Goal: Task Accomplishment & Management: Manage account settings

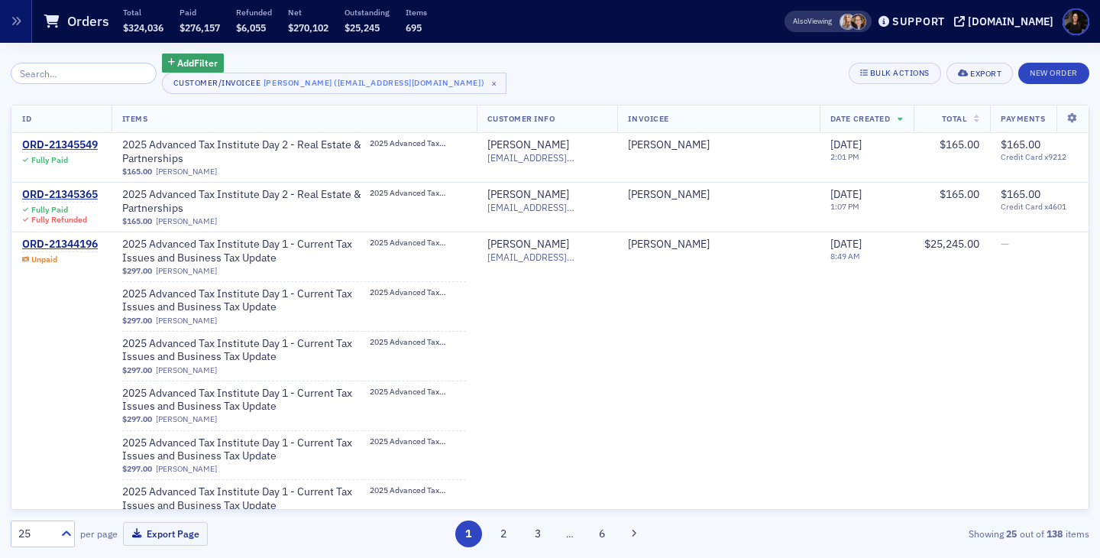
scroll to position [7184, 0]
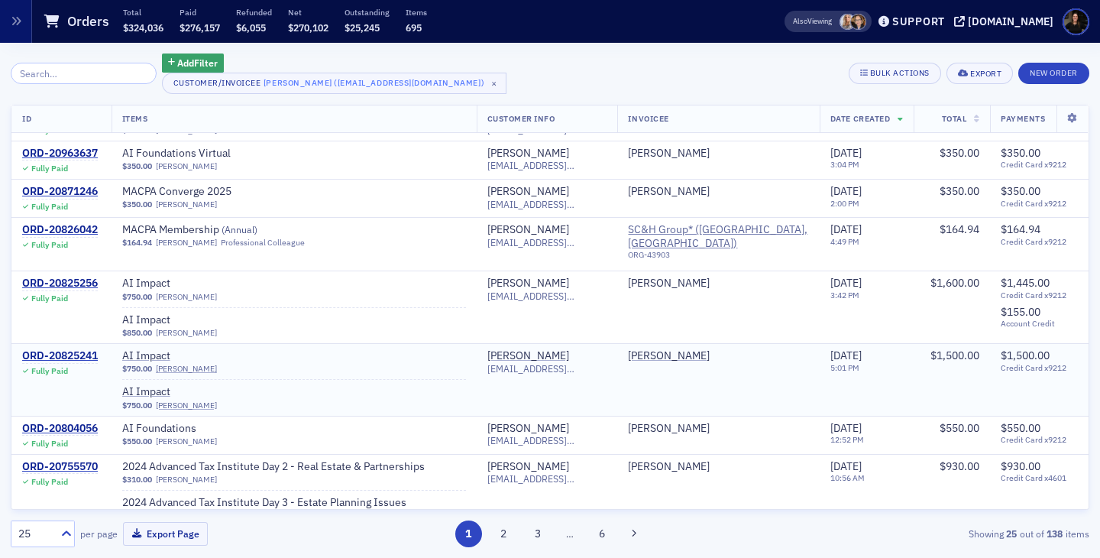
click at [380, 385] on div "AI Impact" at bounding box center [294, 392] width 344 height 15
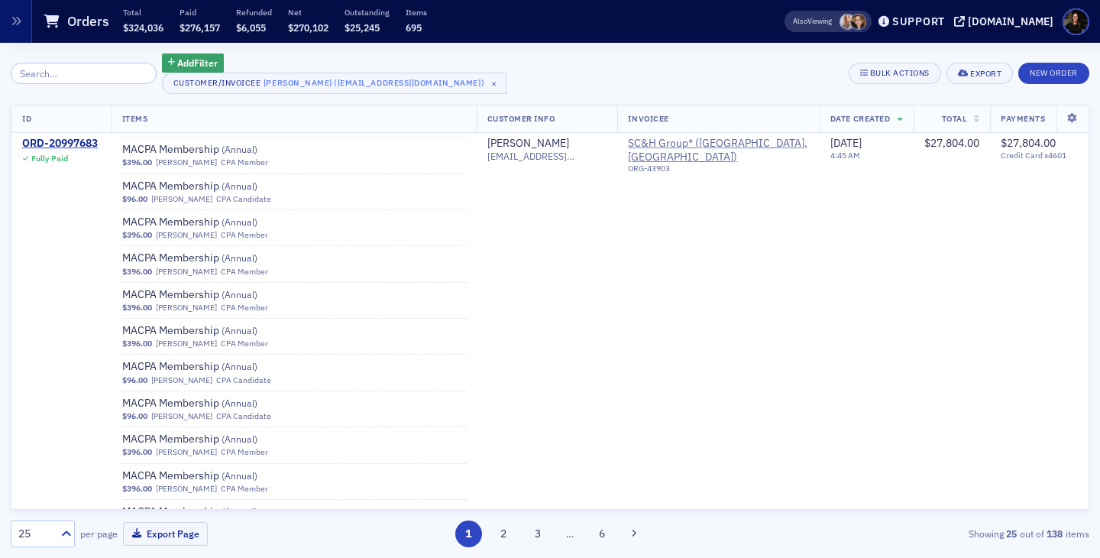
scroll to position [6238, 0]
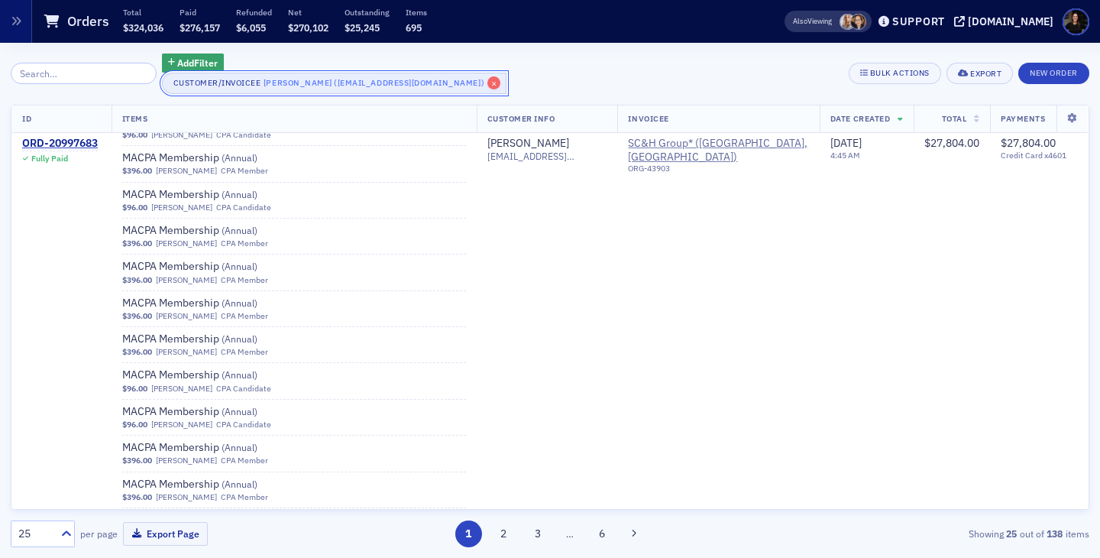
click at [487, 84] on span "×" at bounding box center [494, 83] width 14 height 14
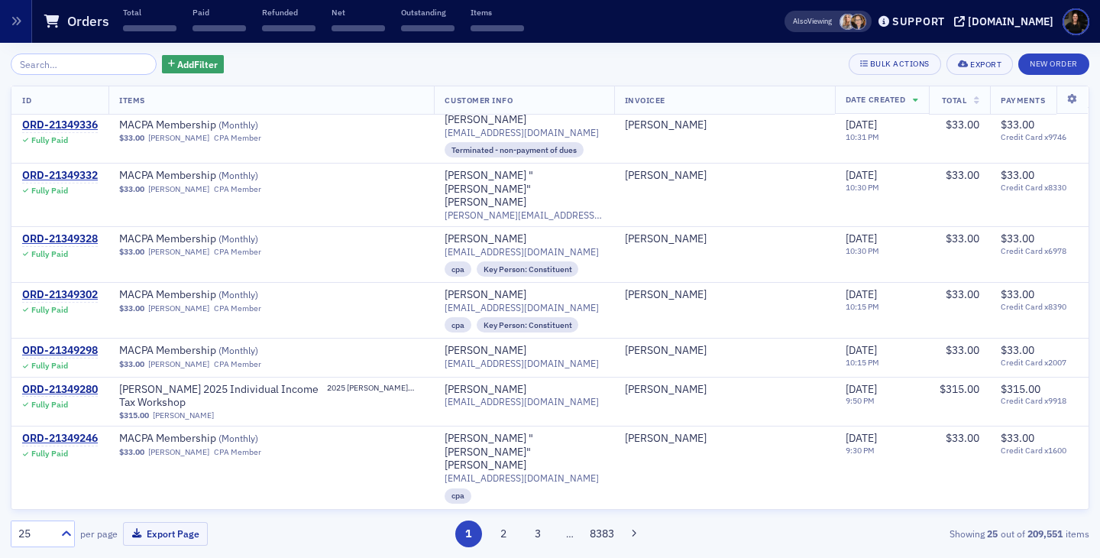
scroll to position [1332, 0]
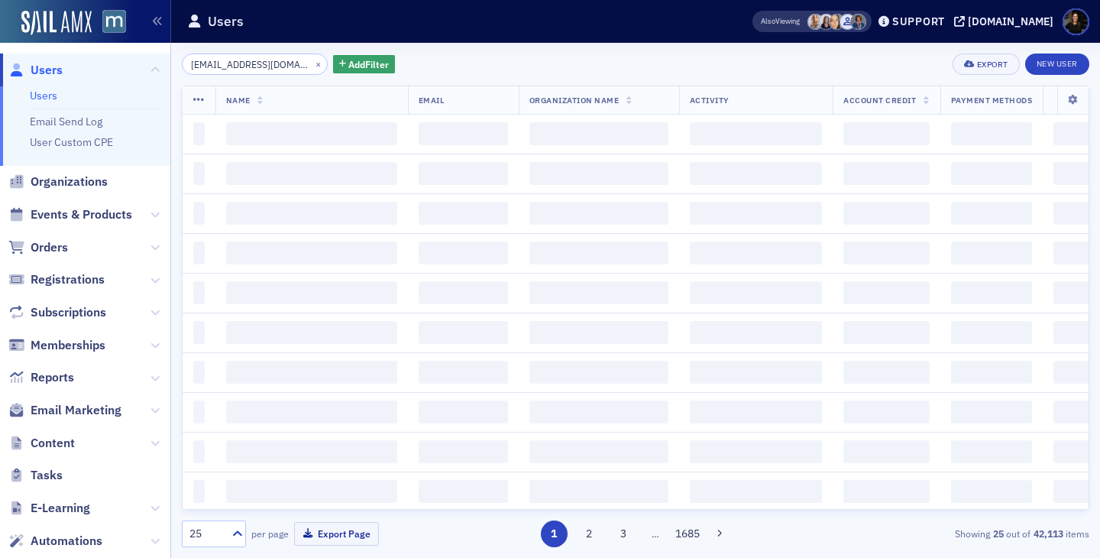
scroll to position [0, 8]
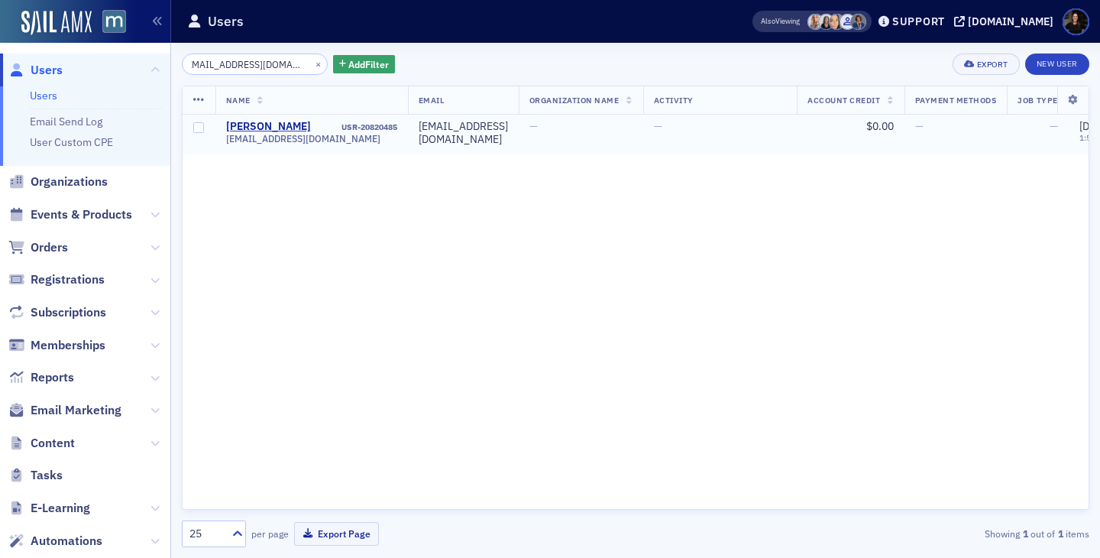
type input "[EMAIL_ADDRESS][DOMAIN_NAME]"
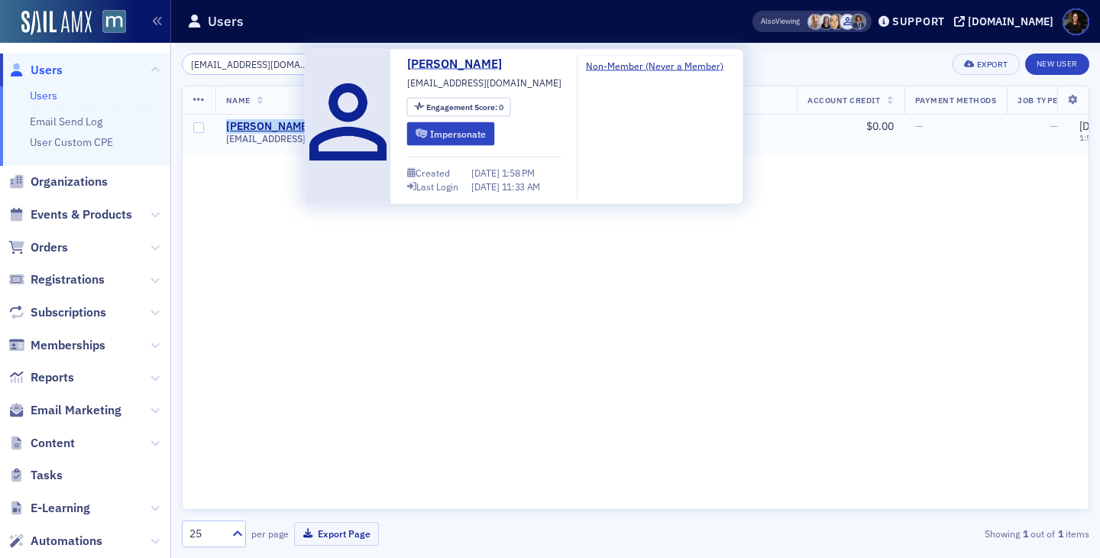
drag, startPoint x: 310, startPoint y: 122, endPoint x: 222, endPoint y: 126, distance: 87.9
click at [224, 126] on td "[PERSON_NAME] USR-20820485 [EMAIL_ADDRESS][DOMAIN_NAME]" at bounding box center [311, 135] width 193 height 40
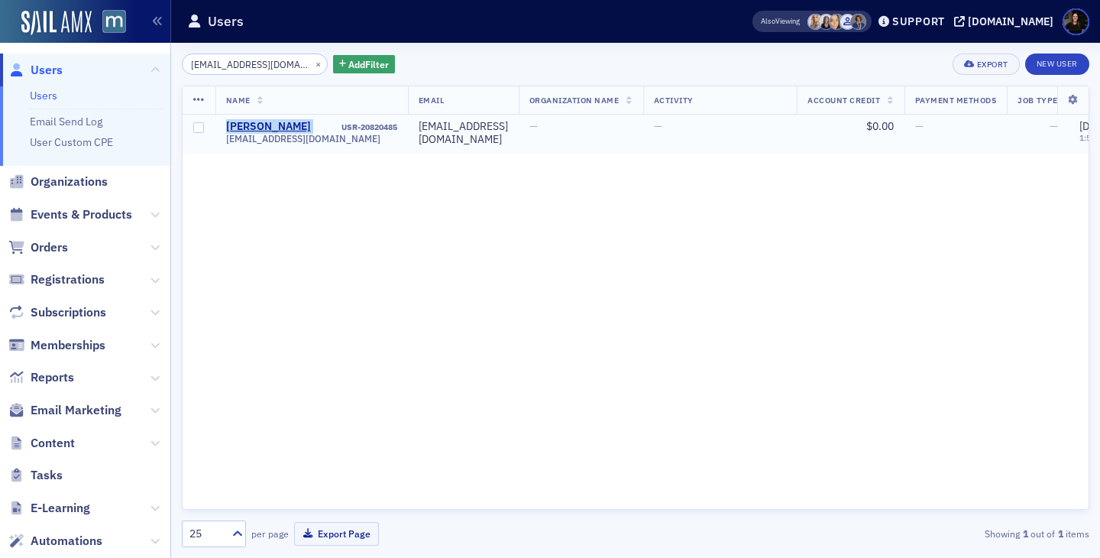
copy div "[PERSON_NAME]"
click at [312, 66] on button "×" at bounding box center [319, 64] width 14 height 14
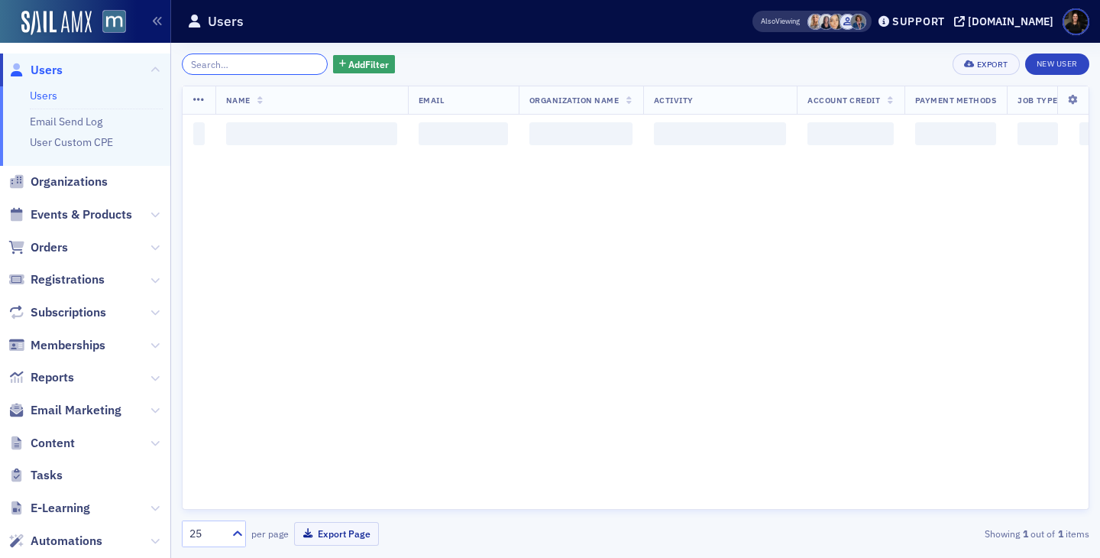
click at [273, 66] on input "search" at bounding box center [255, 63] width 146 height 21
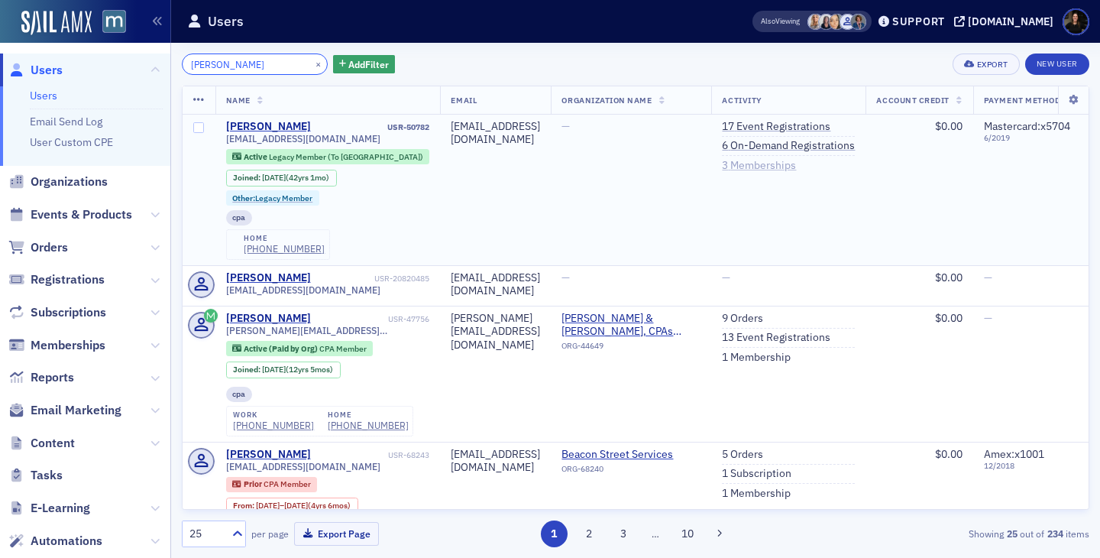
type input "[PERSON_NAME]"
click at [796, 163] on link "3 Memberships" at bounding box center [759, 166] width 74 height 14
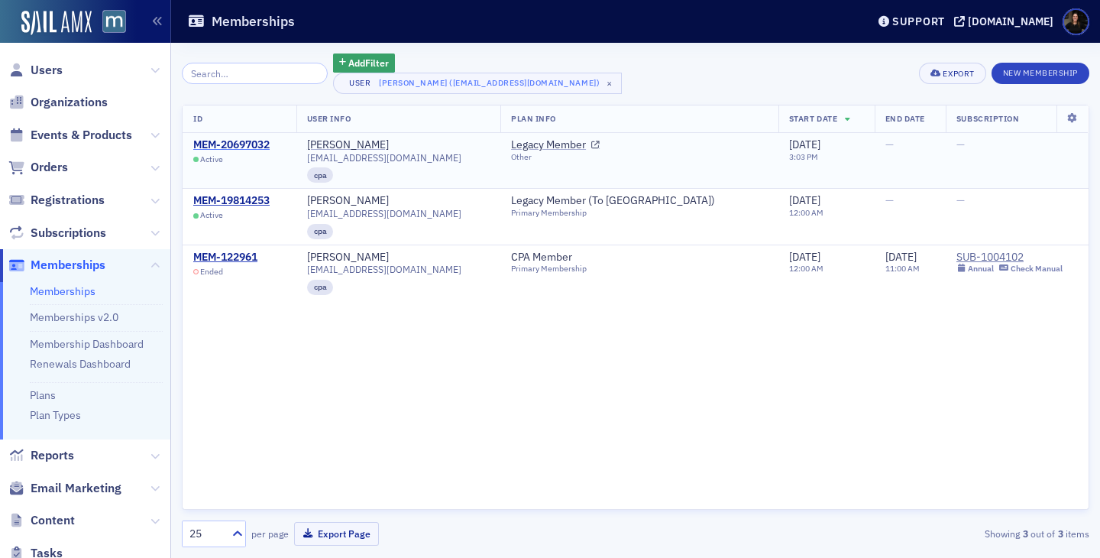
click at [227, 142] on div "MEM-20697032" at bounding box center [231, 145] width 76 height 14
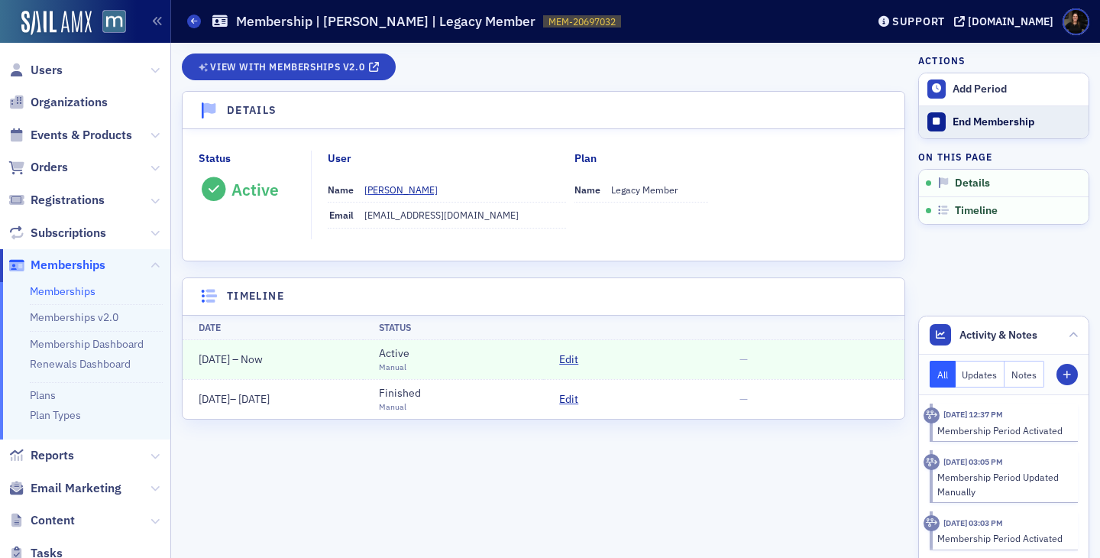
click at [972, 127] on div "End Membership" at bounding box center [1017, 122] width 128 height 14
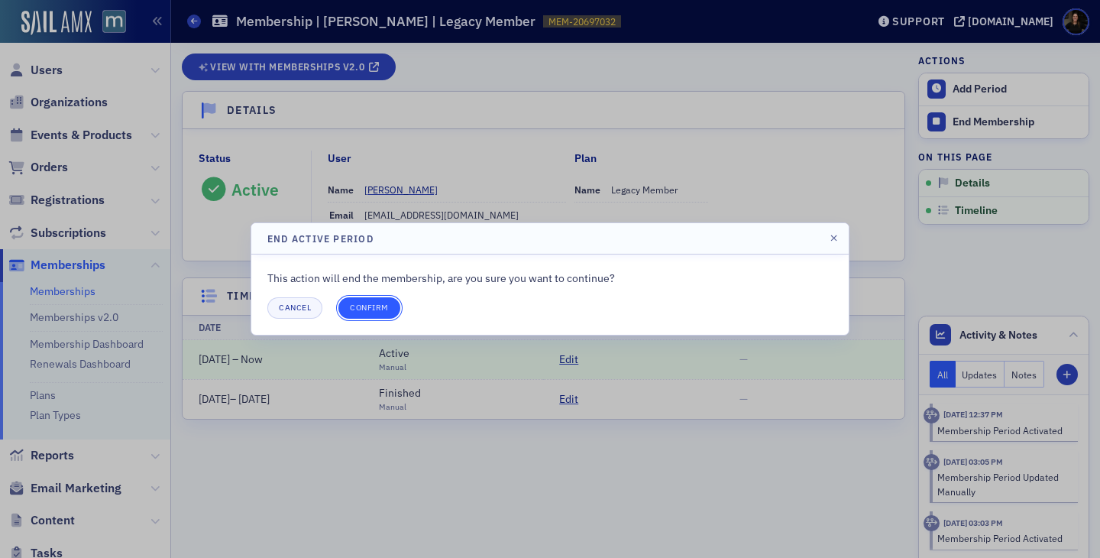
click at [354, 307] on button "Confirm" at bounding box center [369, 307] width 62 height 21
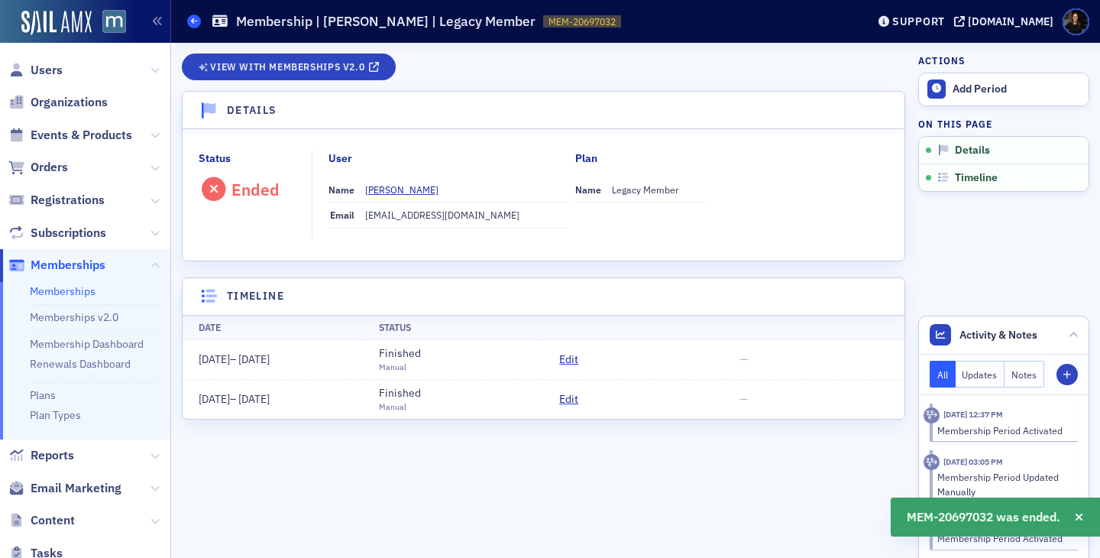
click at [196, 21] on icon at bounding box center [194, 21] width 6 height 7
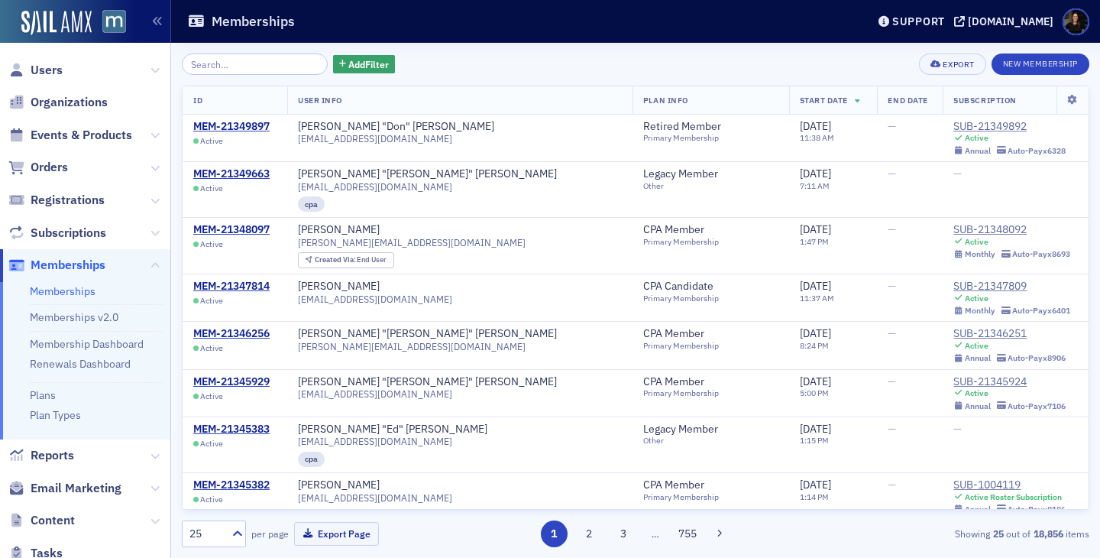
click at [264, 68] on input "search" at bounding box center [255, 63] width 146 height 21
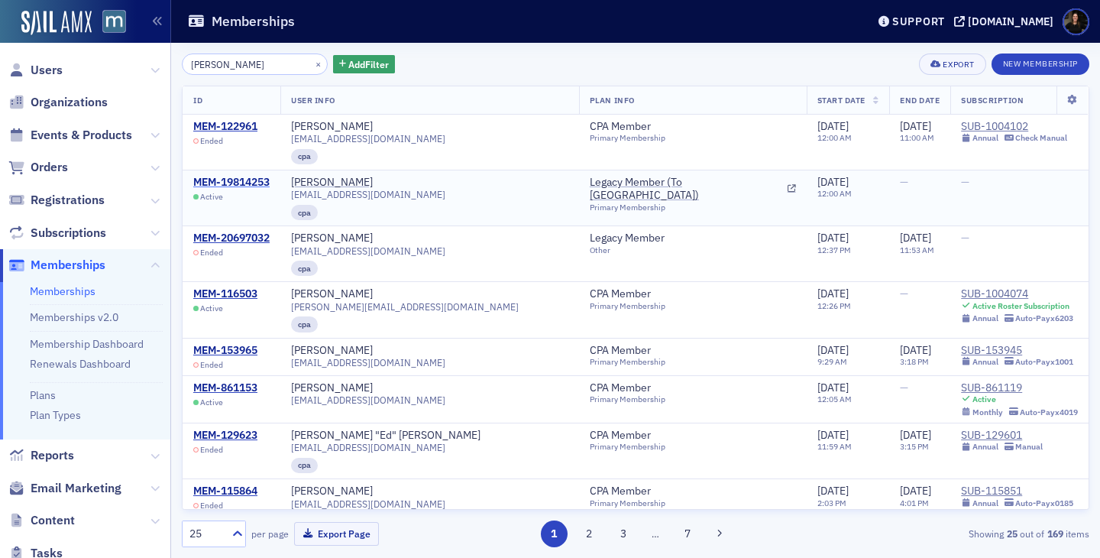
type input "Steven Manekin"
click at [218, 183] on div "MEM-19814253" at bounding box center [231, 183] width 76 height 14
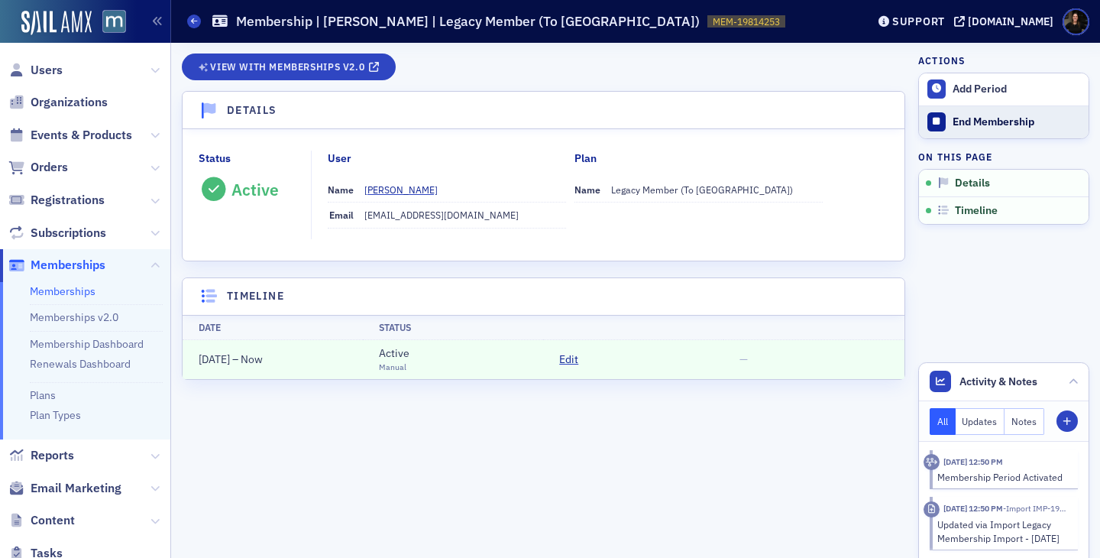
click at [975, 131] on button "End Membership" at bounding box center [1004, 121] width 170 height 33
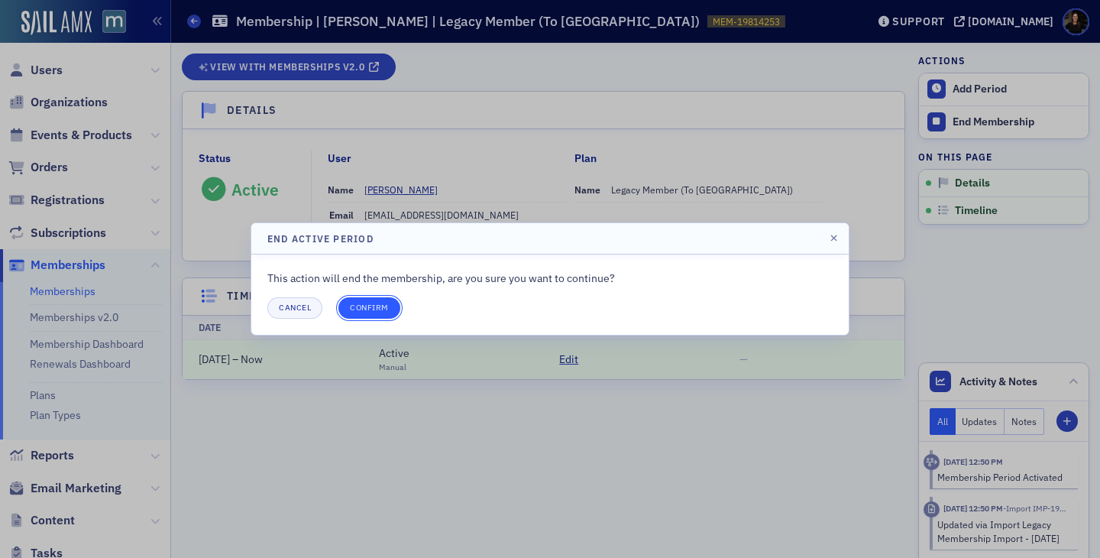
click at [362, 306] on button "Confirm" at bounding box center [369, 307] width 62 height 21
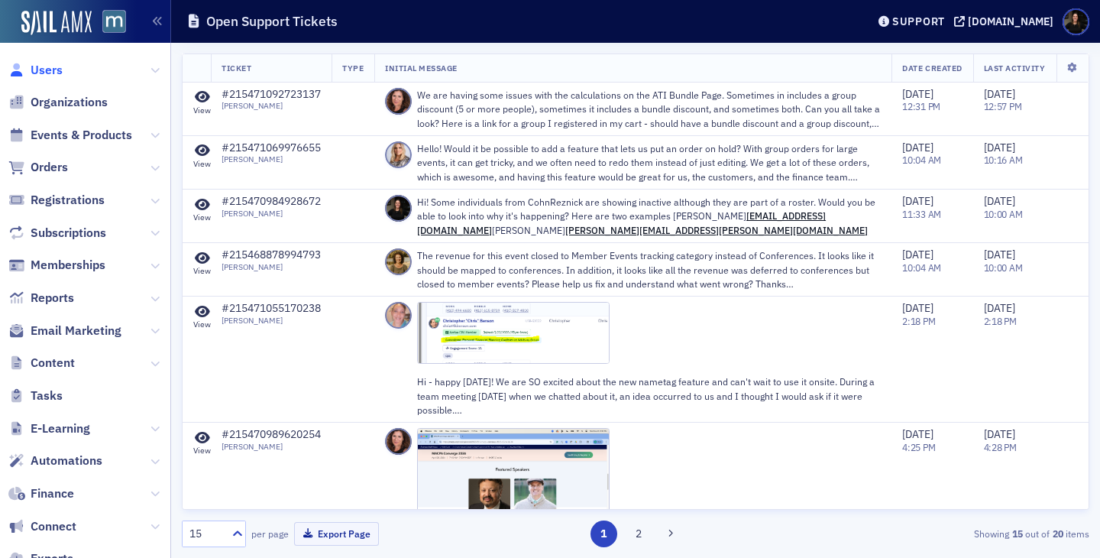
click at [44, 71] on span "Users" at bounding box center [47, 70] width 32 height 17
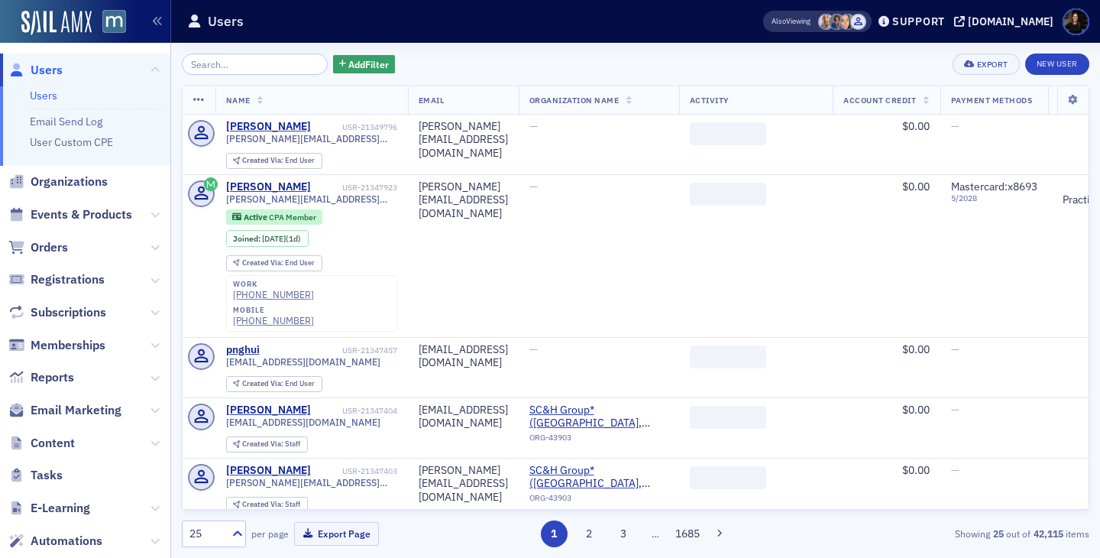
click at [49, 240] on span "Orders" at bounding box center [49, 247] width 37 height 17
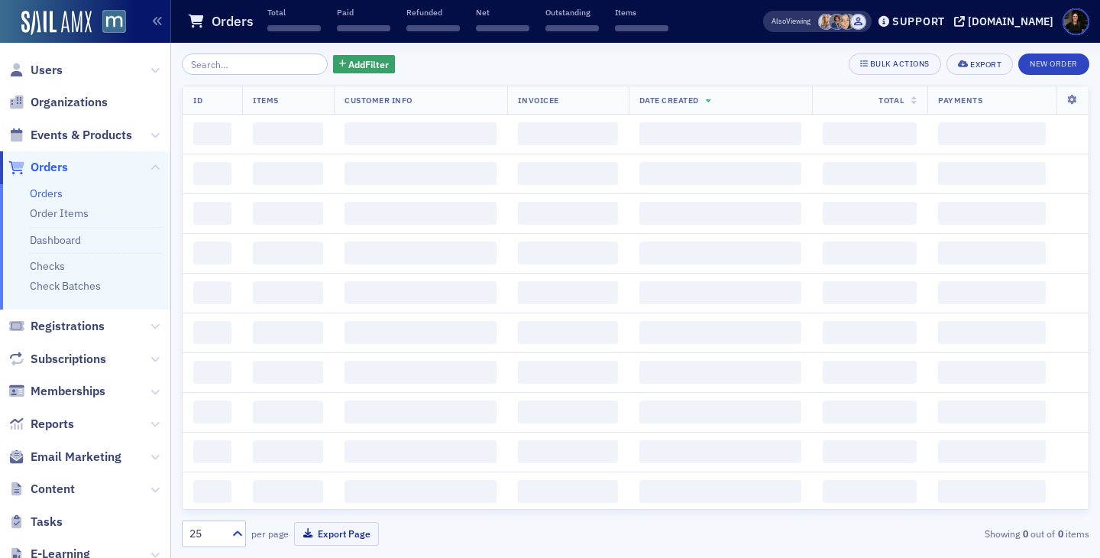
click at [226, 68] on input "search" at bounding box center [255, 63] width 146 height 21
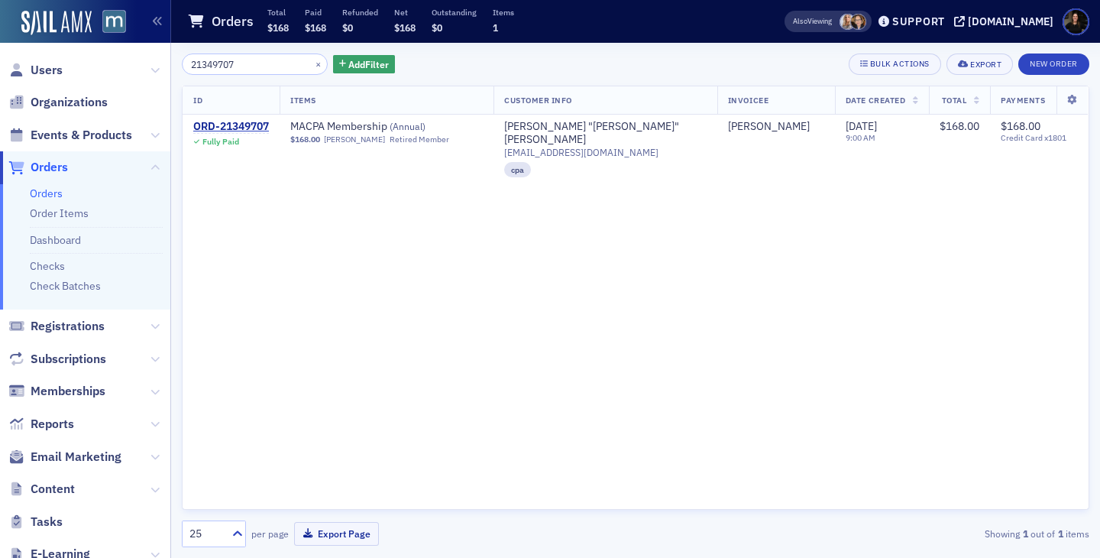
type input "21349707"
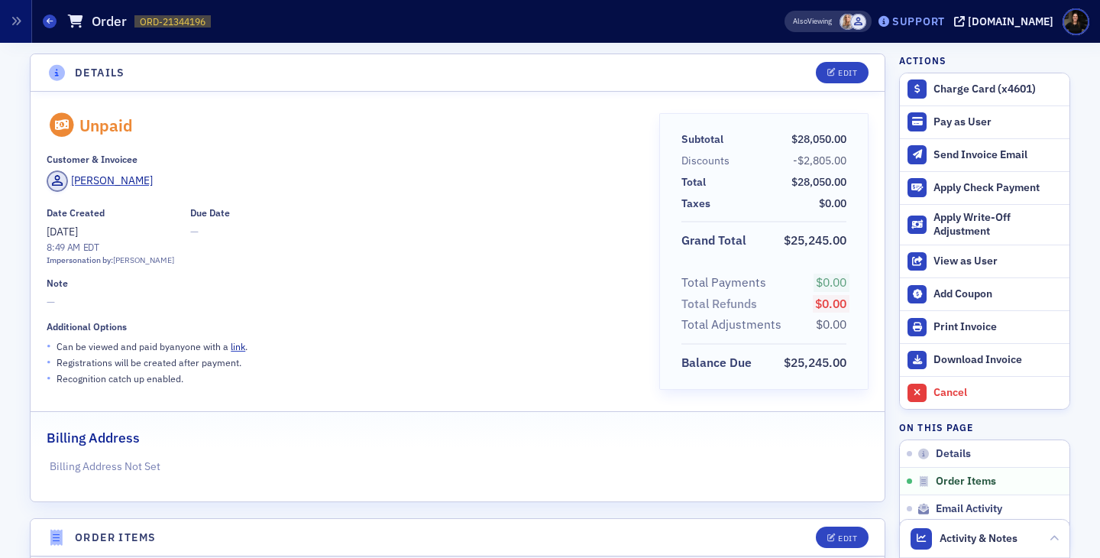
scroll to position [6845, 0]
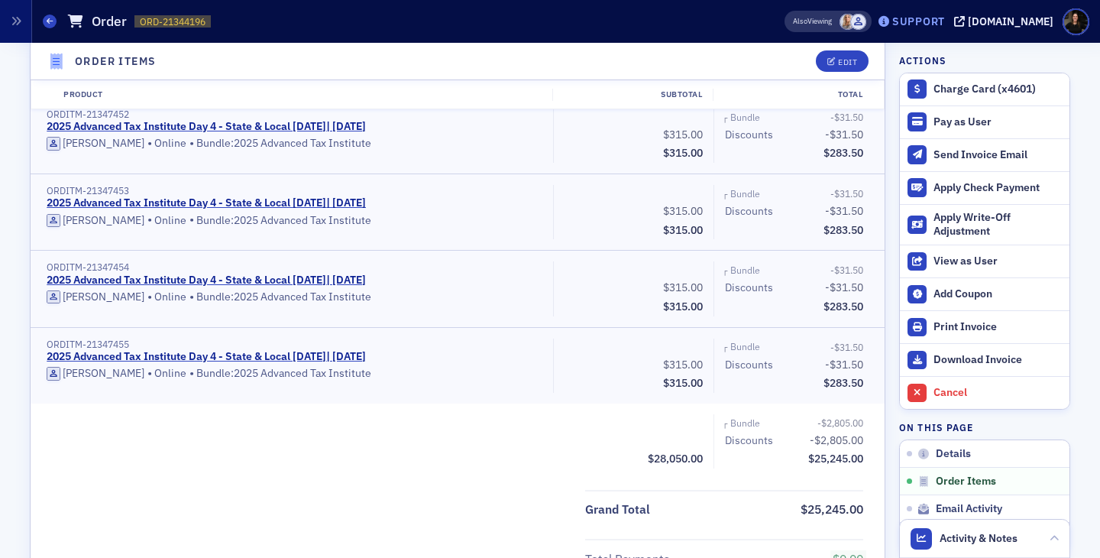
click at [936, 22] on div "Support" at bounding box center [918, 22] width 53 height 14
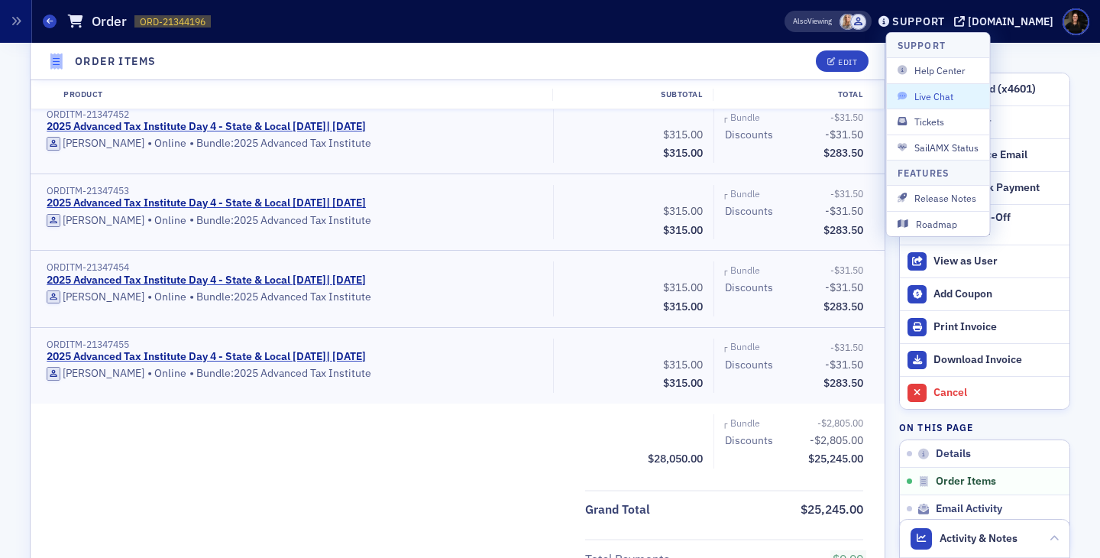
click at [929, 92] on span "Live Chat" at bounding box center [939, 96] width 82 height 14
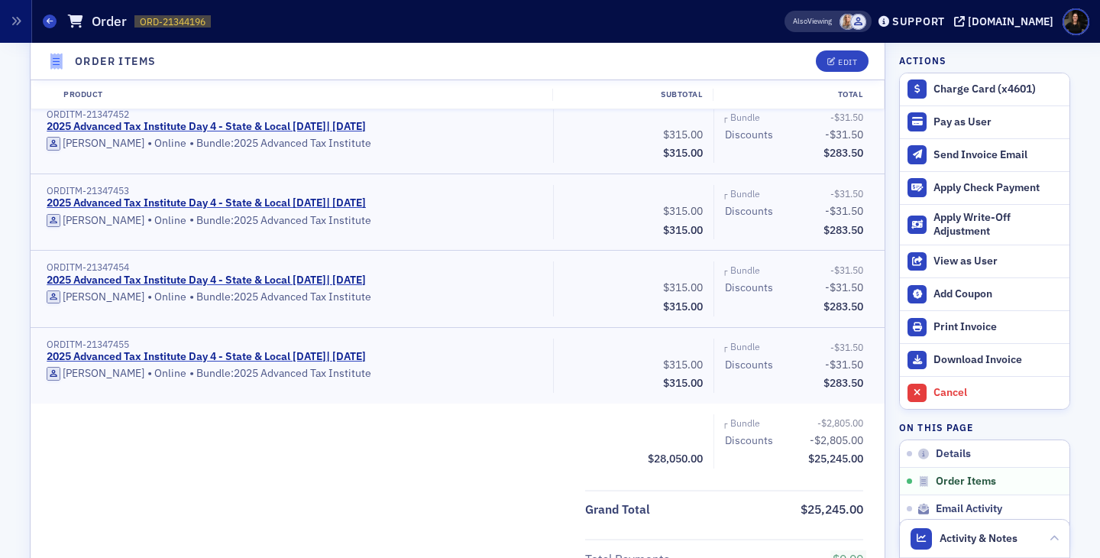
scroll to position [7076, 0]
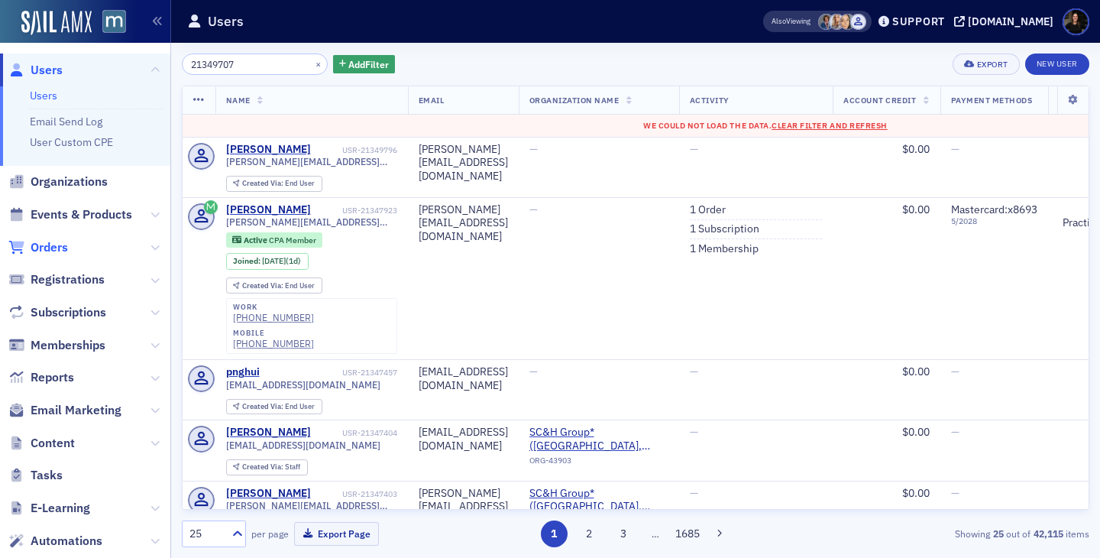
click at [43, 248] on span "Orders" at bounding box center [49, 247] width 37 height 17
click at [56, 241] on span "Orders" at bounding box center [49, 247] width 37 height 17
click at [44, 247] on span "Orders" at bounding box center [49, 247] width 37 height 17
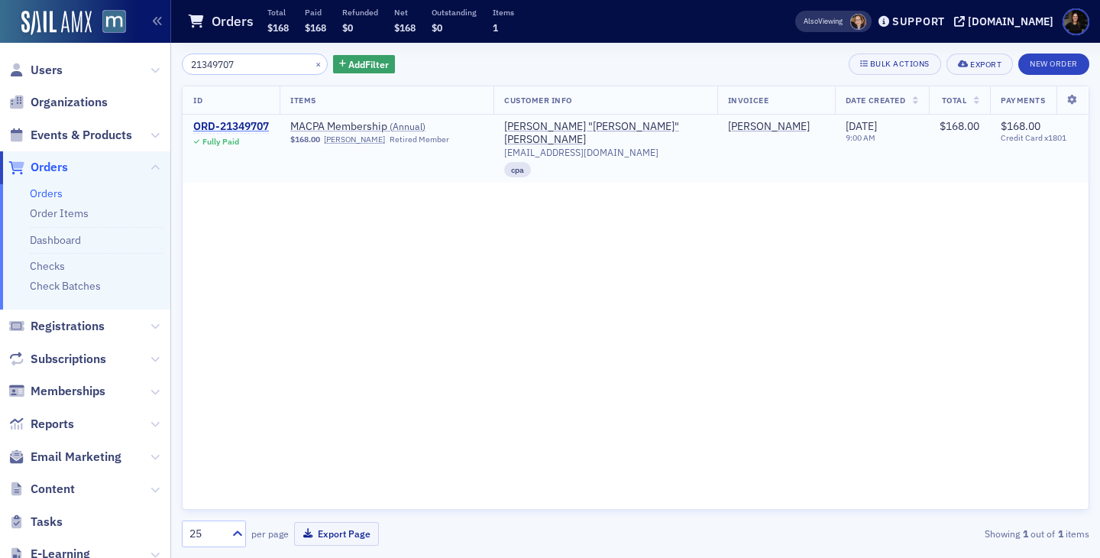
type input "21349707"
click at [228, 125] on div "ORD-21349707" at bounding box center [231, 127] width 76 height 14
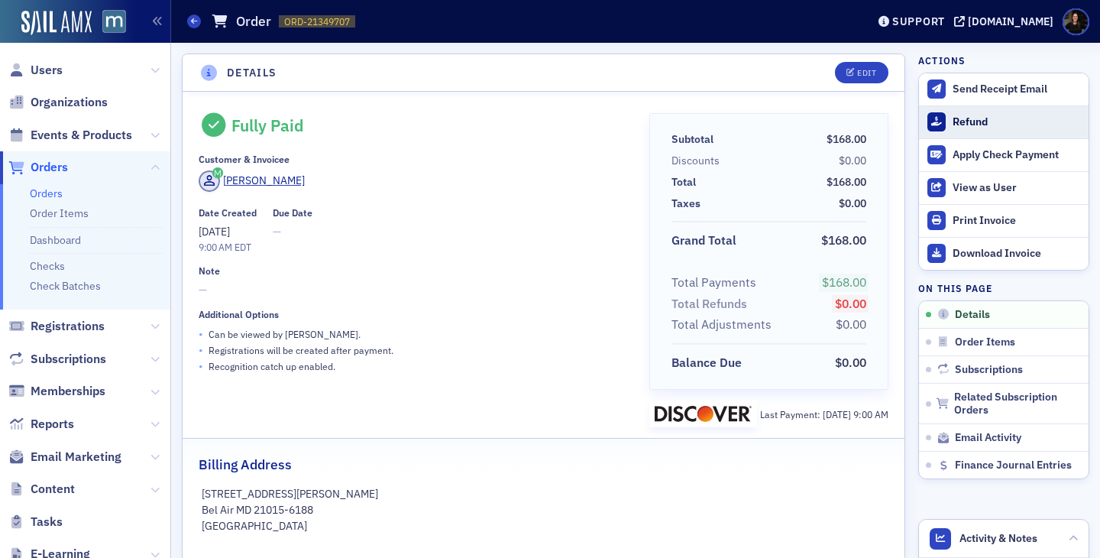
click at [962, 132] on button "Refund" at bounding box center [1004, 121] width 170 height 33
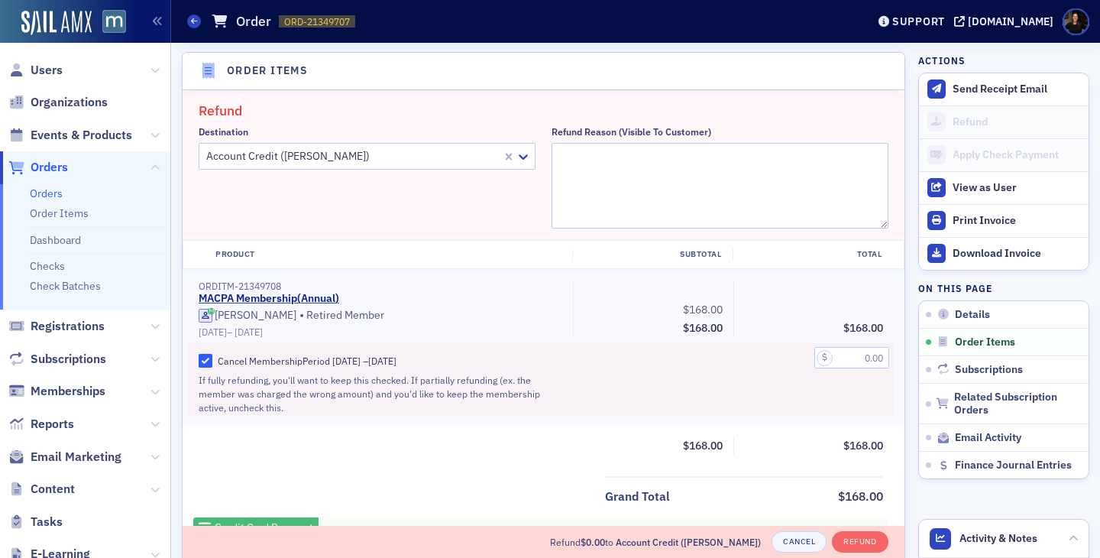
scroll to position [526, 0]
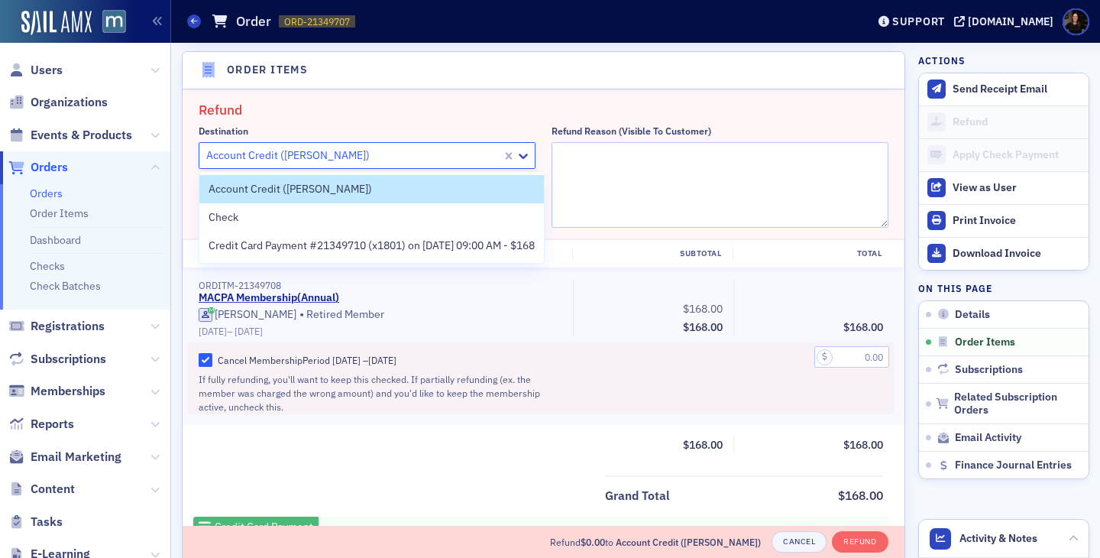
click at [401, 168] on div "Account Credit (Kathy Heydt)" at bounding box center [367, 155] width 337 height 27
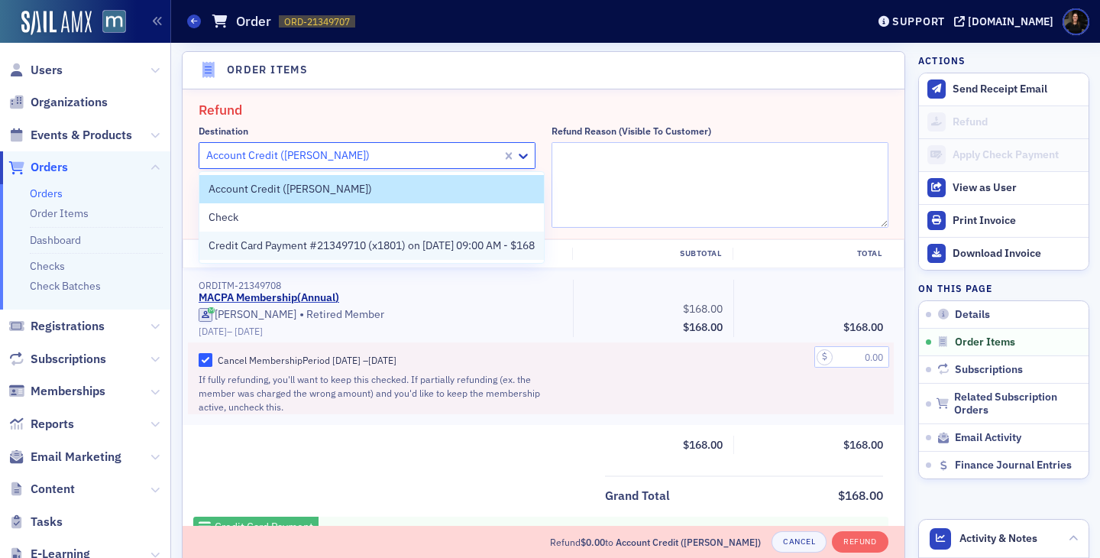
click at [396, 241] on span "Credit Card Payment #21349710 (x1801) on 10/2/2025 09:00 AM - $168" at bounding box center [372, 246] width 326 height 16
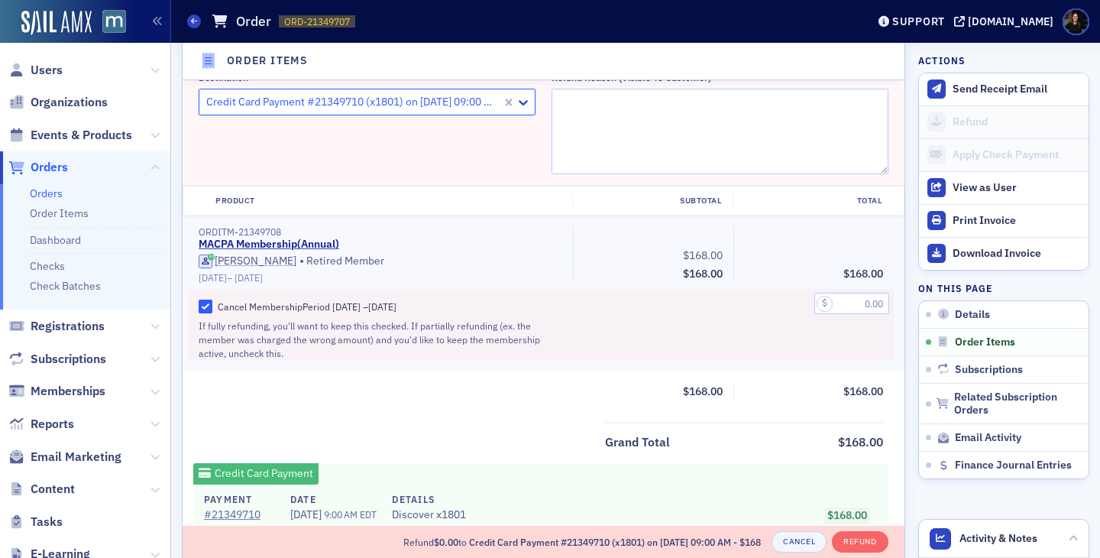
scroll to position [581, 0]
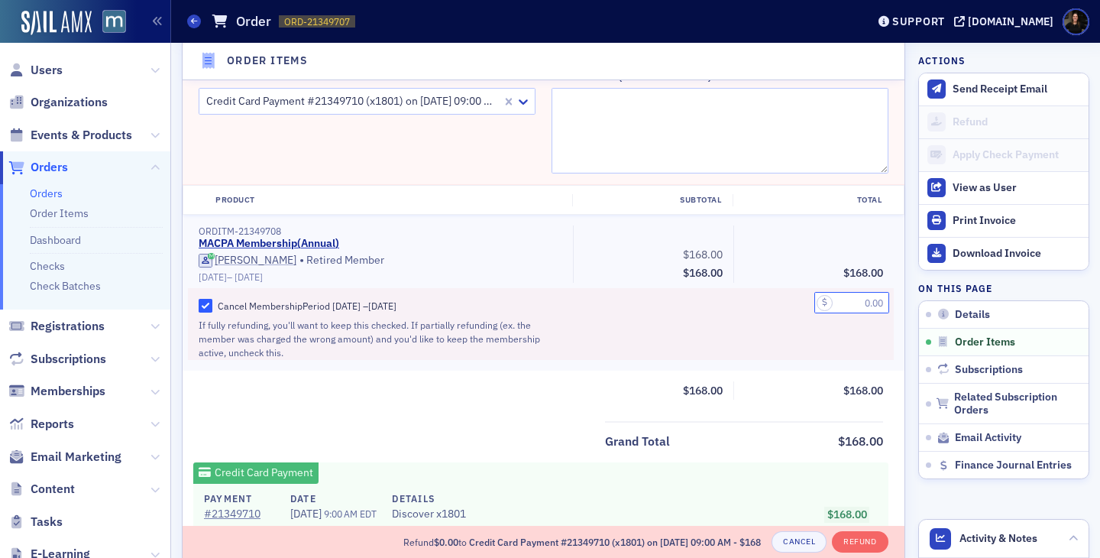
click at [856, 305] on input "text" at bounding box center [851, 302] width 75 height 21
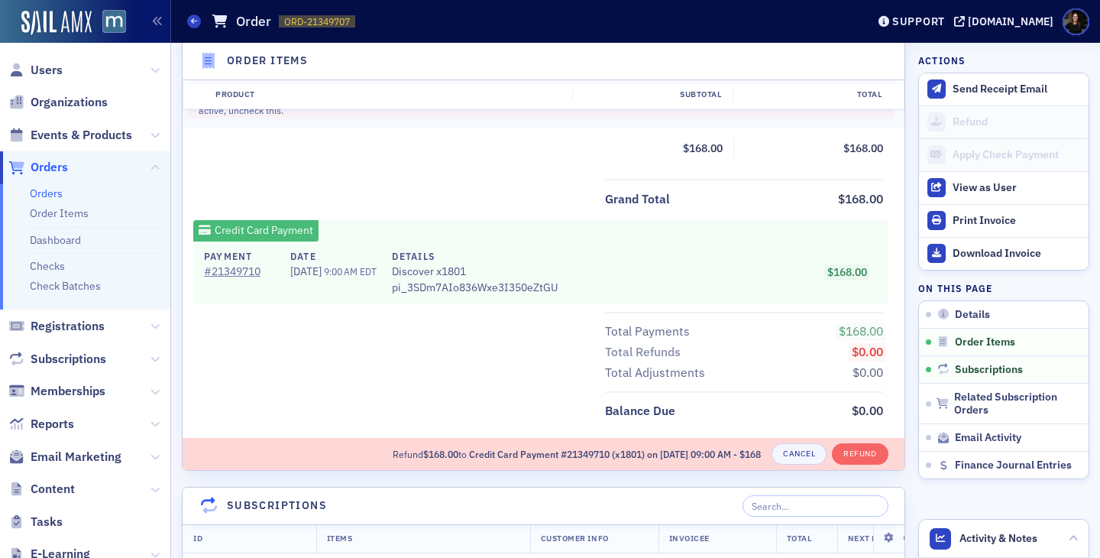
scroll to position [835, 0]
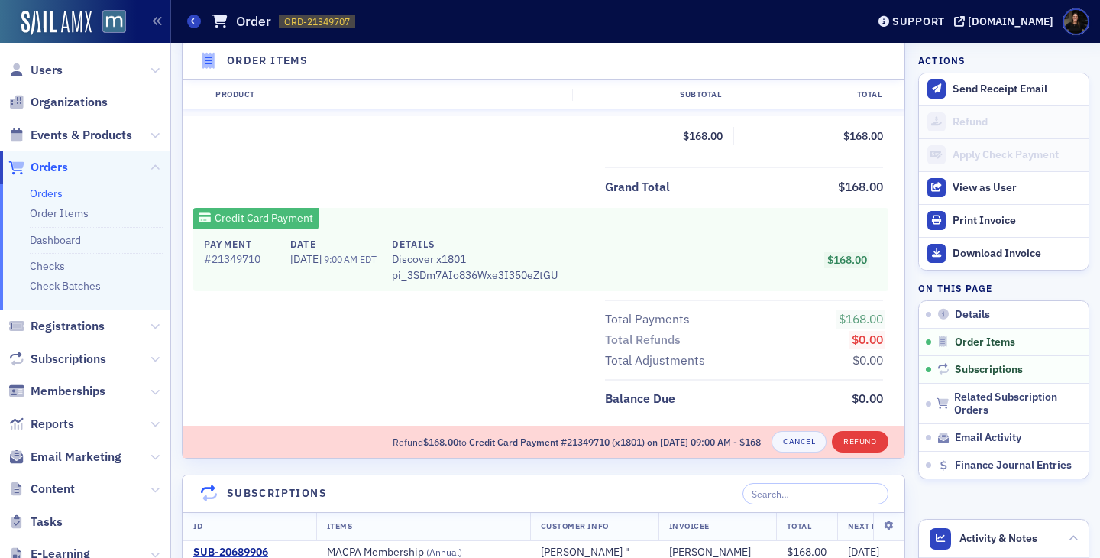
type input "168.00"
click at [855, 439] on button "Refund" at bounding box center [860, 441] width 56 height 21
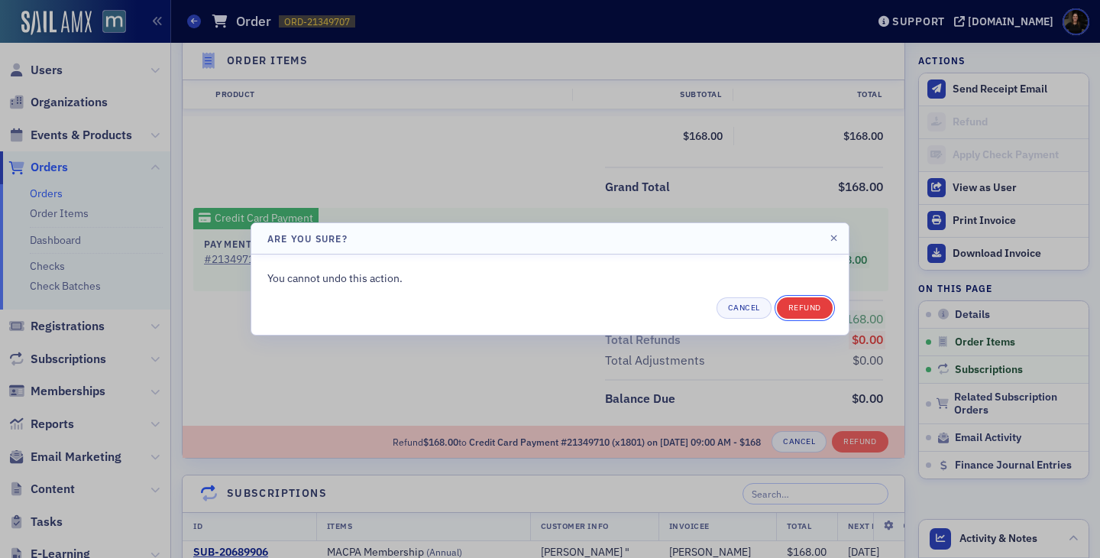
click at [801, 301] on button "Refund" at bounding box center [805, 307] width 56 height 21
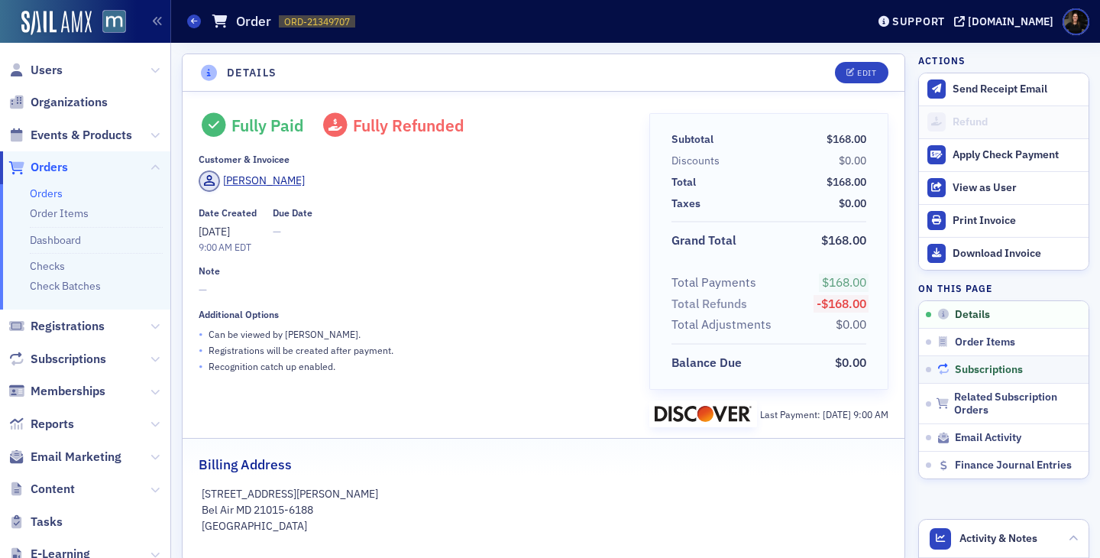
click at [976, 366] on span "Subscriptions" at bounding box center [989, 370] width 68 height 14
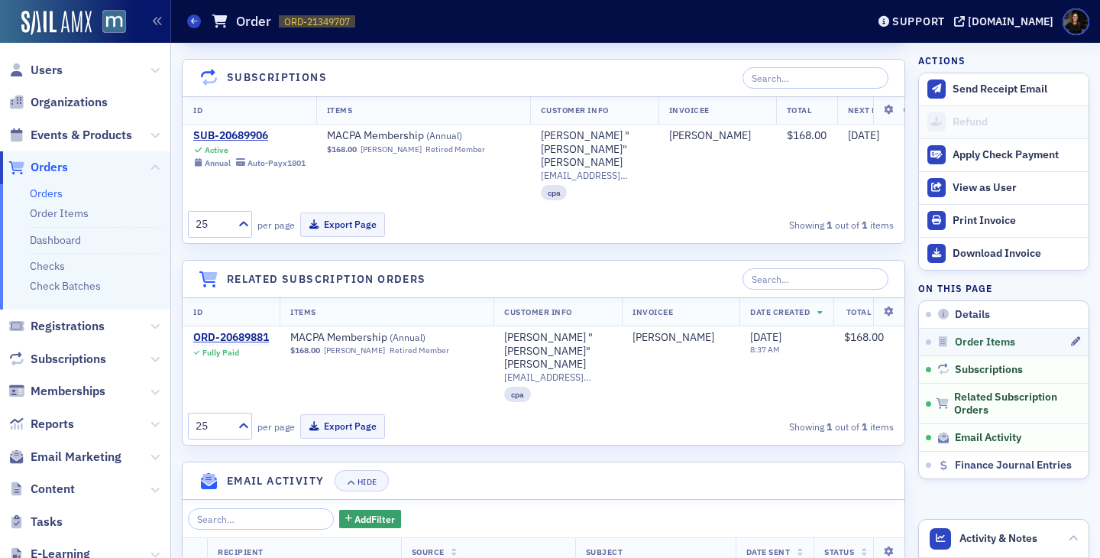
scroll to position [1137, 0]
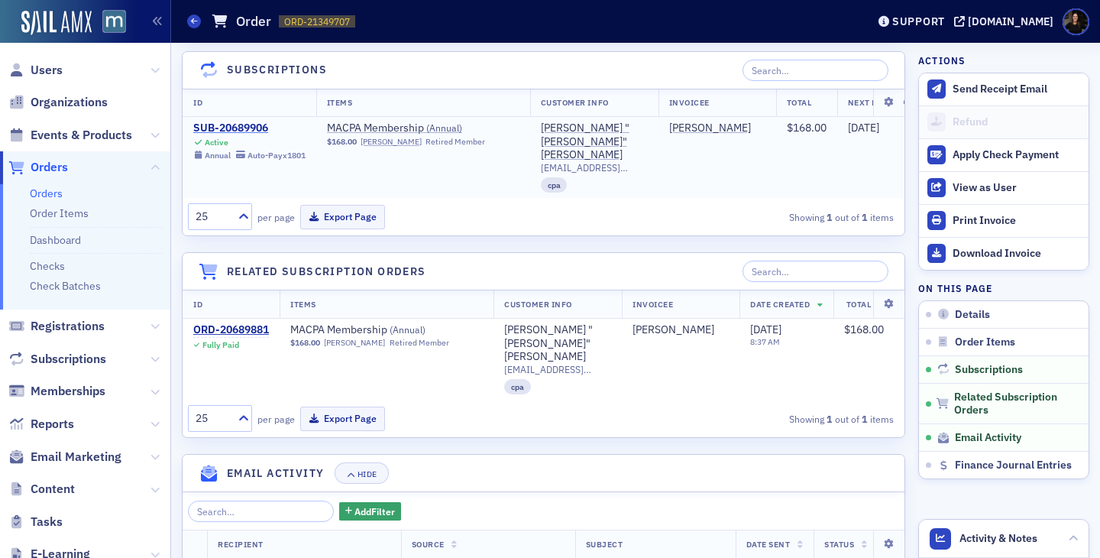
click at [226, 129] on div "SUB-20689906" at bounding box center [249, 128] width 112 height 14
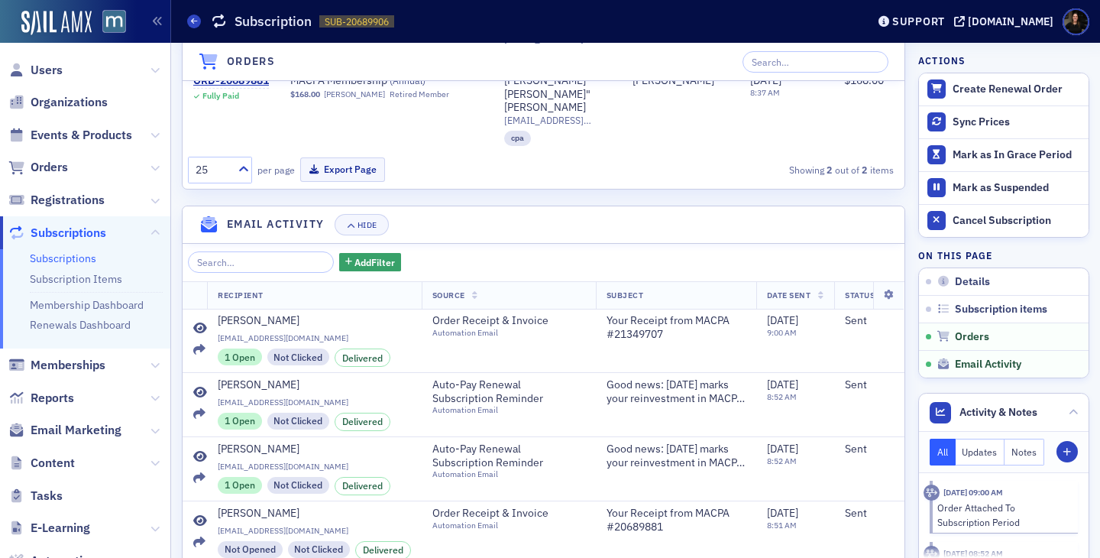
scroll to position [743, 0]
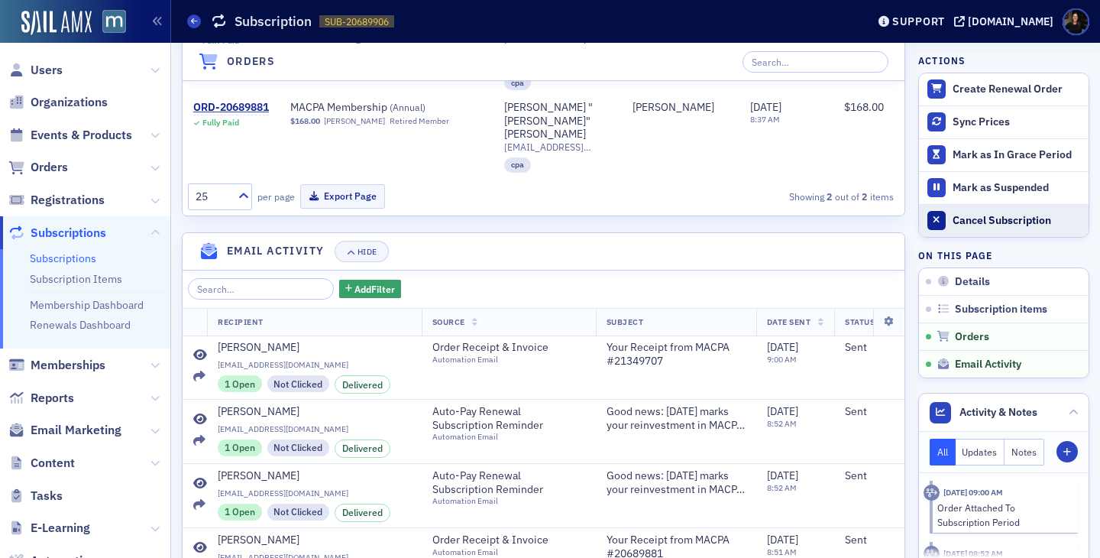
click at [965, 222] on div "Cancel Subscription" at bounding box center [1017, 221] width 128 height 14
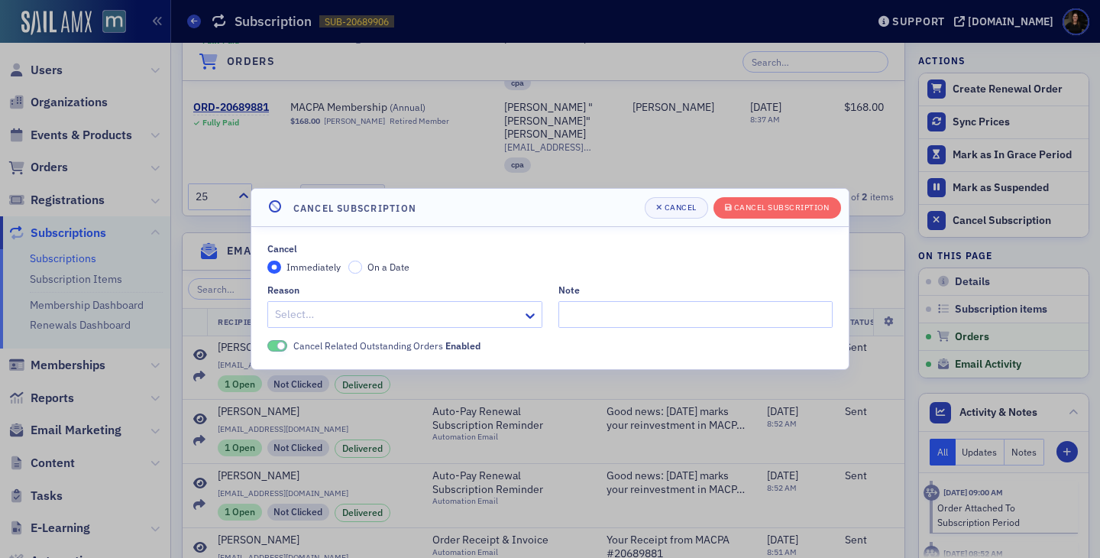
click at [472, 320] on div at bounding box center [397, 314] width 248 height 19
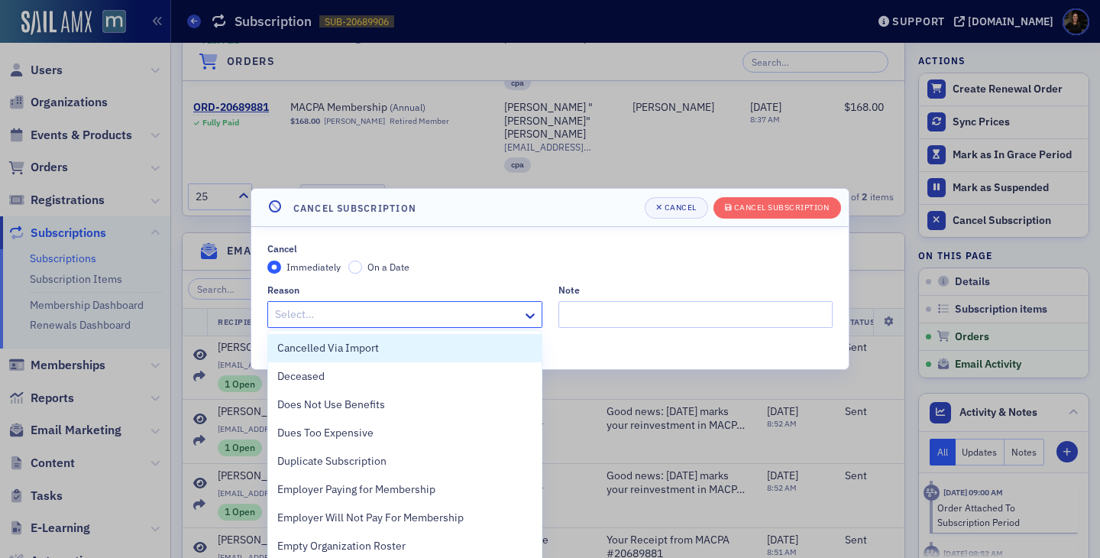
type input "l"
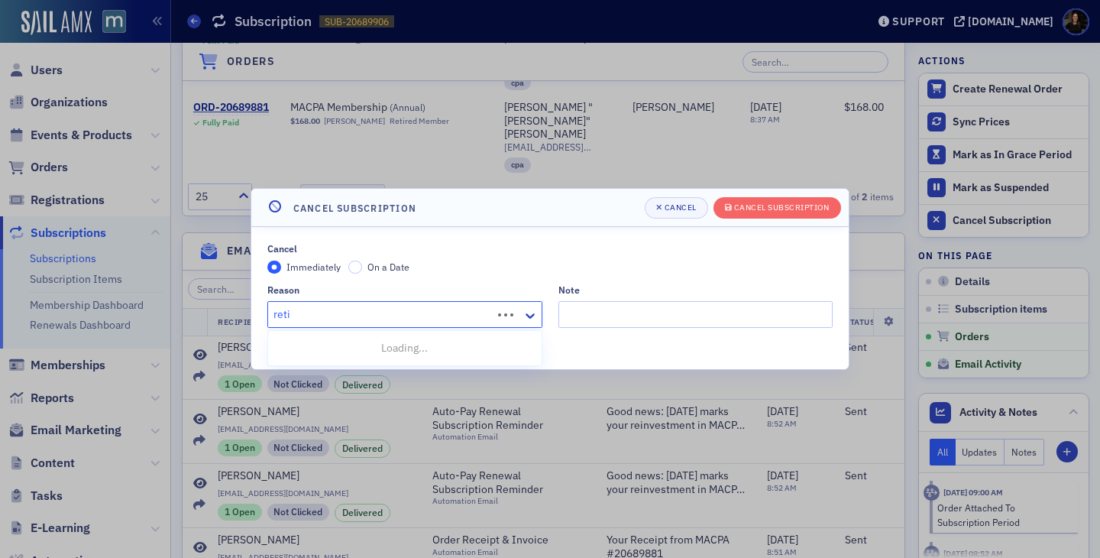
type input "retir"
click at [413, 354] on div "Left Profession/Retired" at bounding box center [404, 348] width 255 height 16
click at [744, 213] on span "Cancel Subscription" at bounding box center [777, 208] width 105 height 12
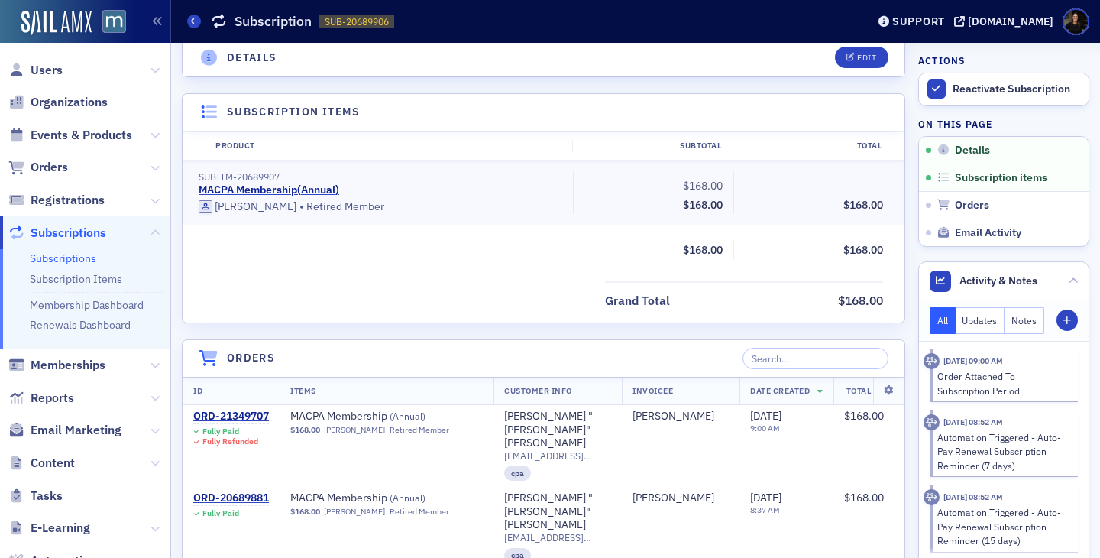
scroll to position [0, 0]
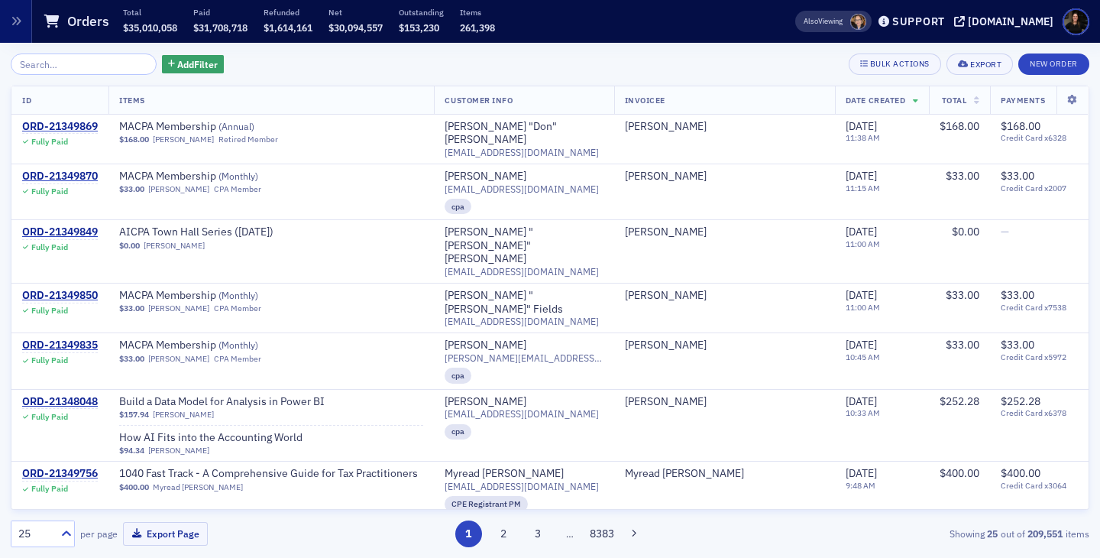
scroll to position [1332, 0]
